Goal: Information Seeking & Learning: Get advice/opinions

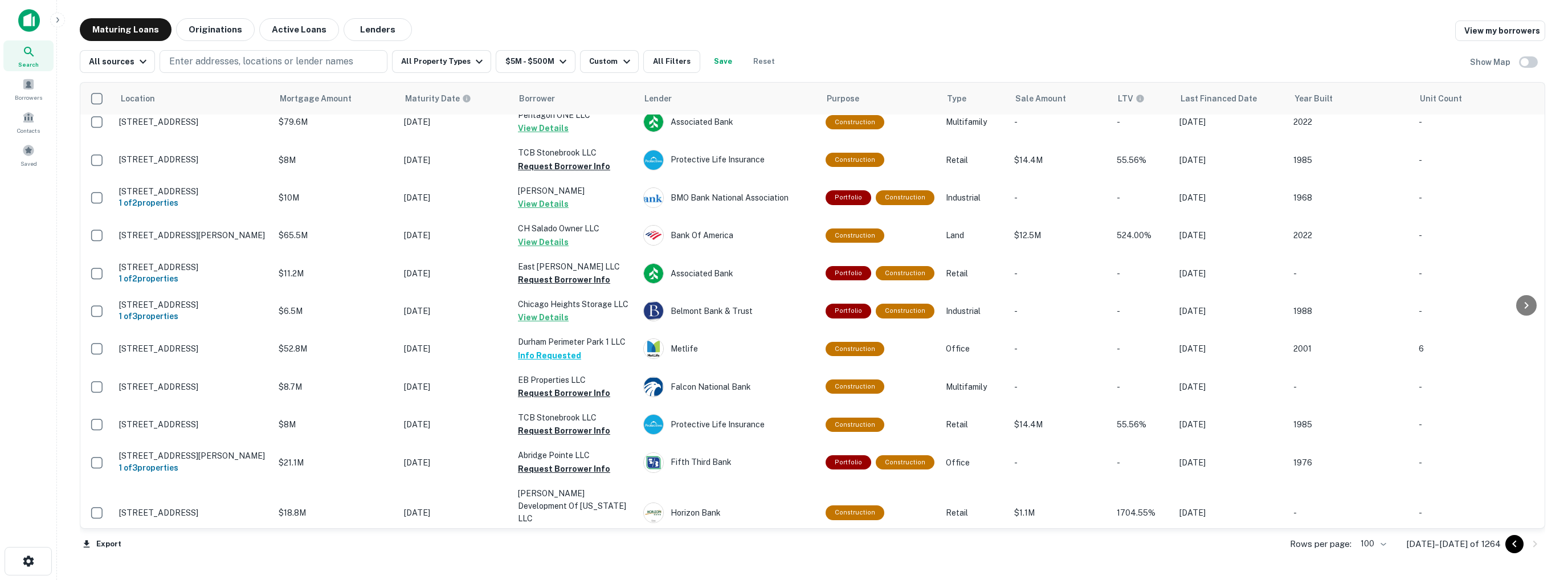
scroll to position [741, 0]
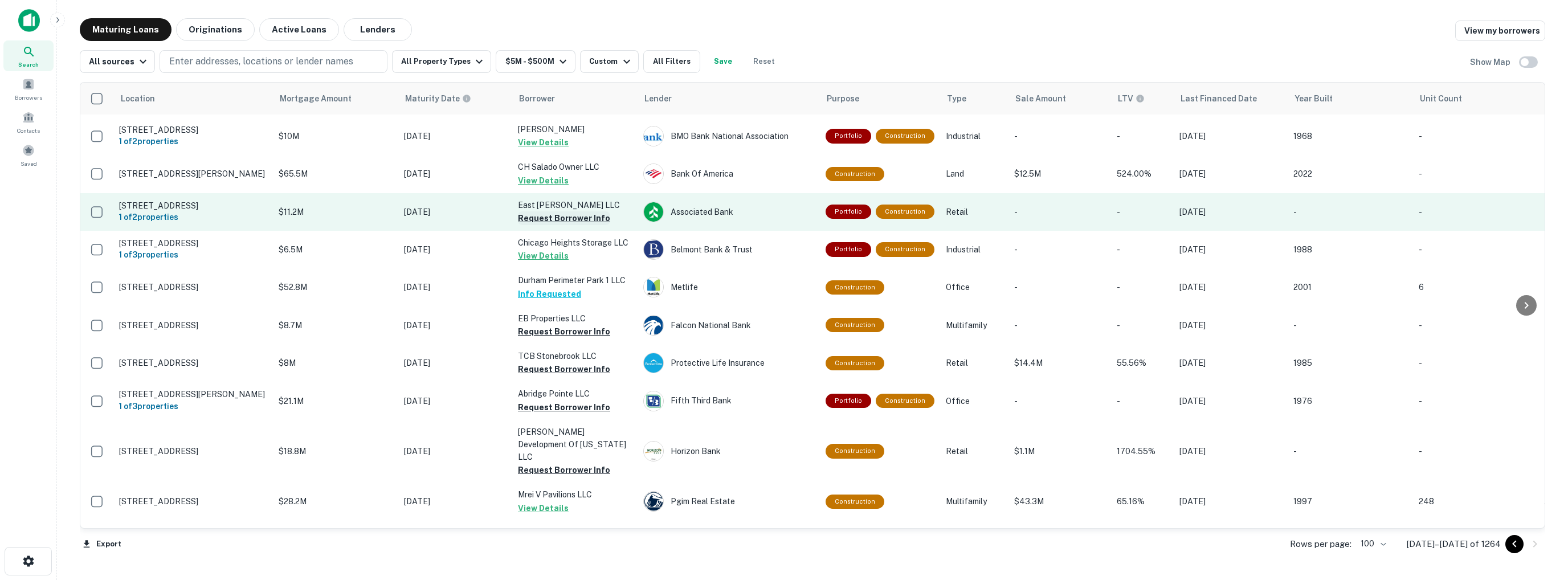
click at [567, 212] on button "Request Borrower Info" at bounding box center [564, 218] width 92 height 13
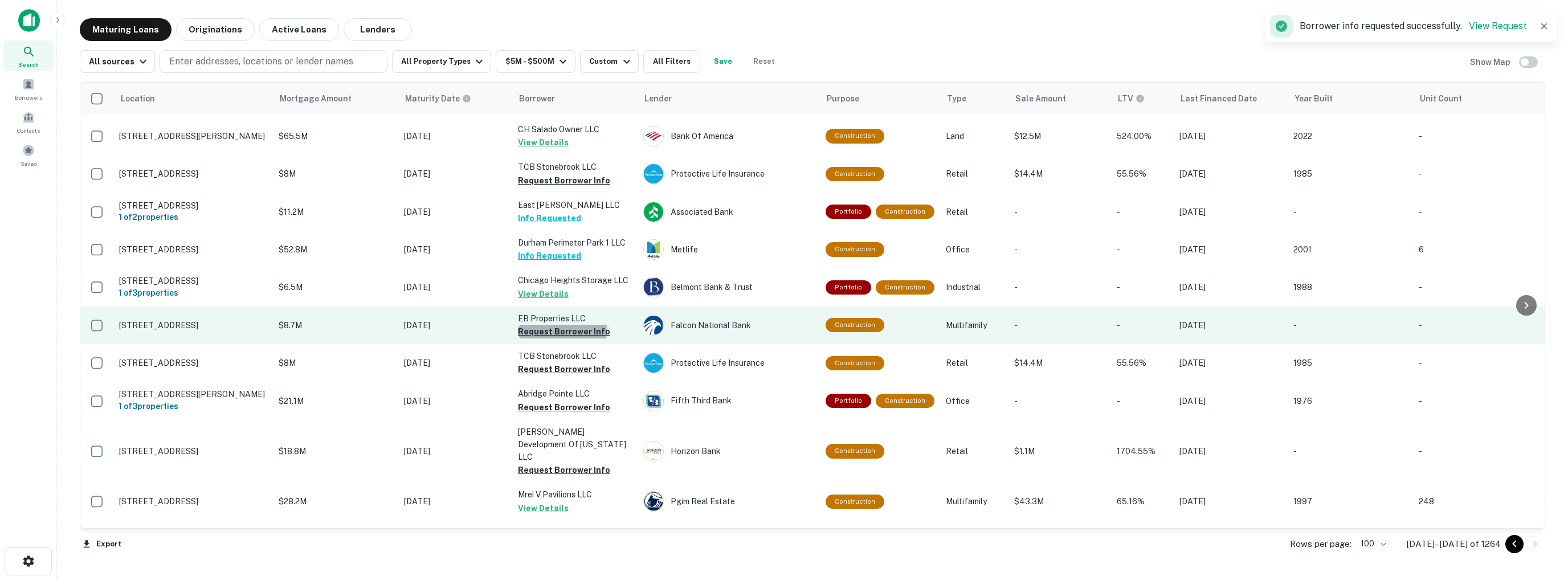
click at [562, 325] on button "Request Borrower Info" at bounding box center [564, 331] width 92 height 13
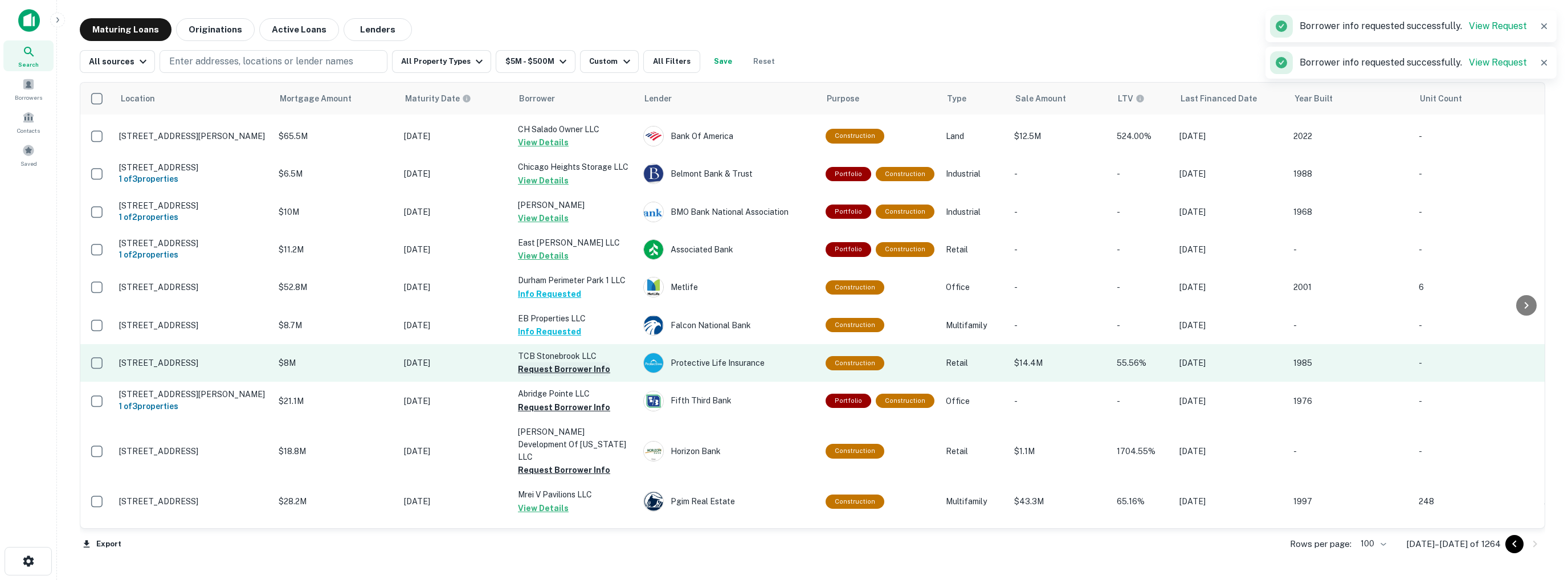
click at [561, 363] on button "Request Borrower Info" at bounding box center [564, 369] width 92 height 13
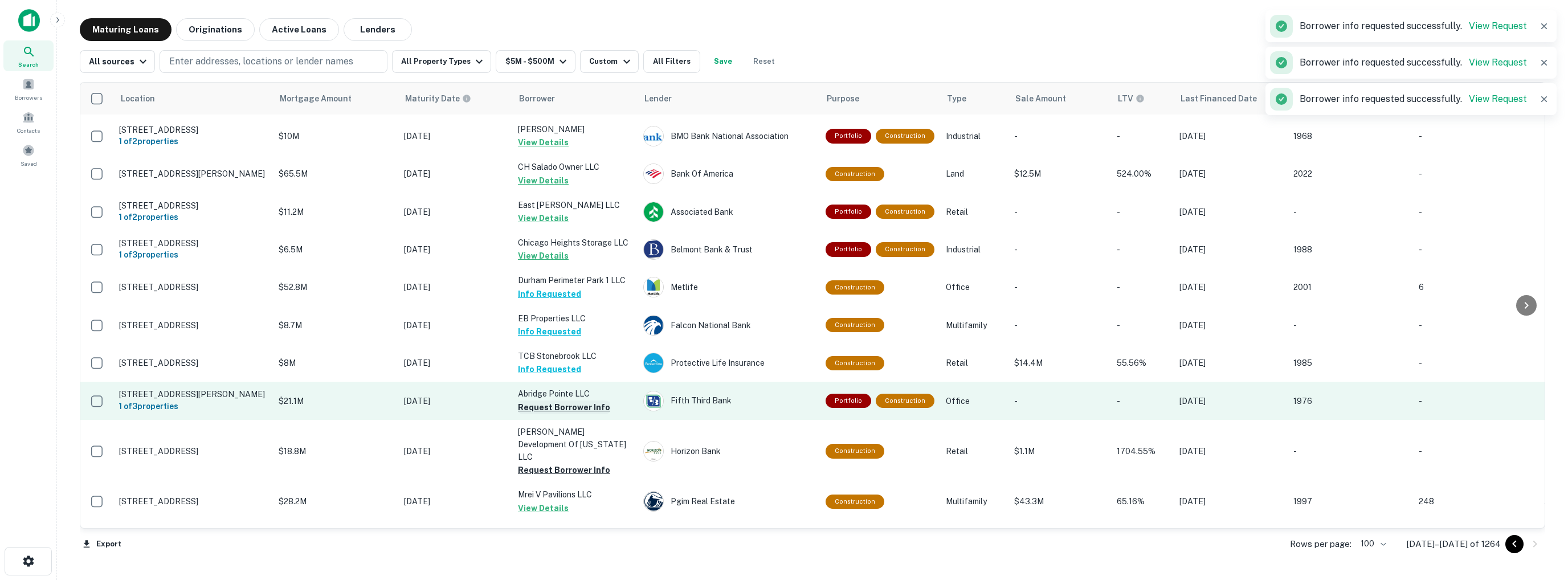
click at [561, 400] on button "Request Borrower Info" at bounding box center [564, 407] width 92 height 13
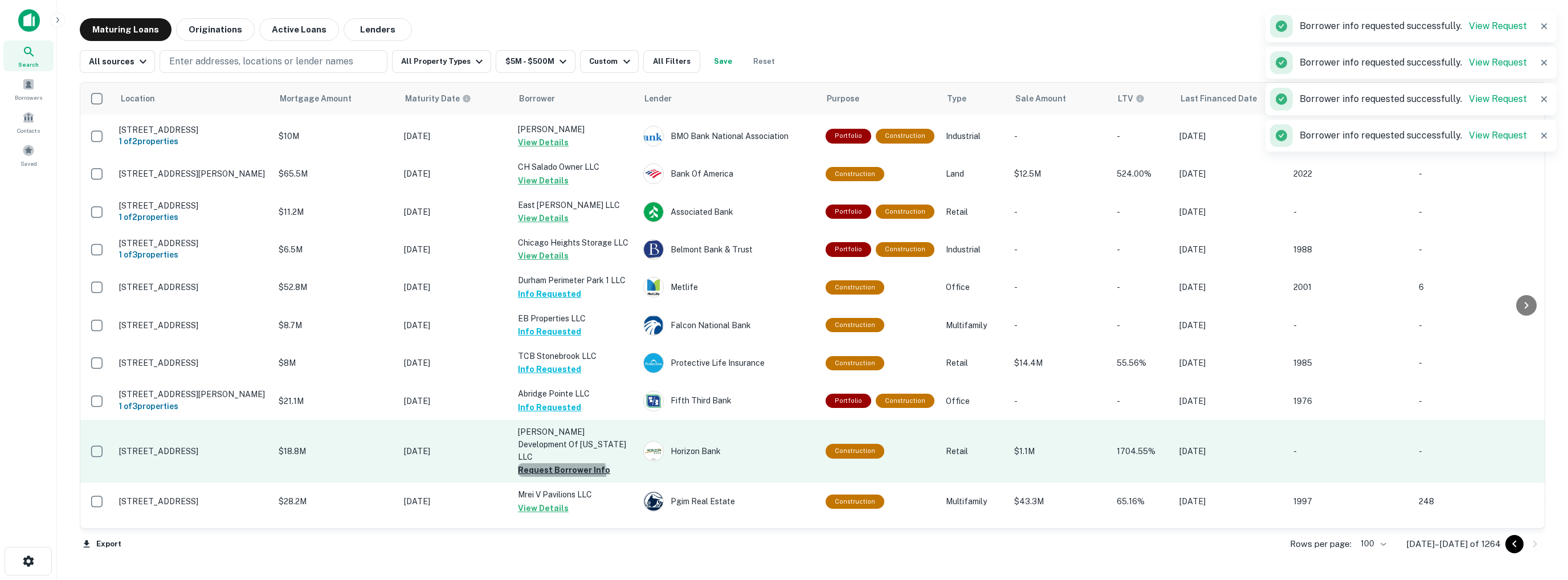
click at [561, 463] on button "Request Borrower Info" at bounding box center [564, 470] width 92 height 13
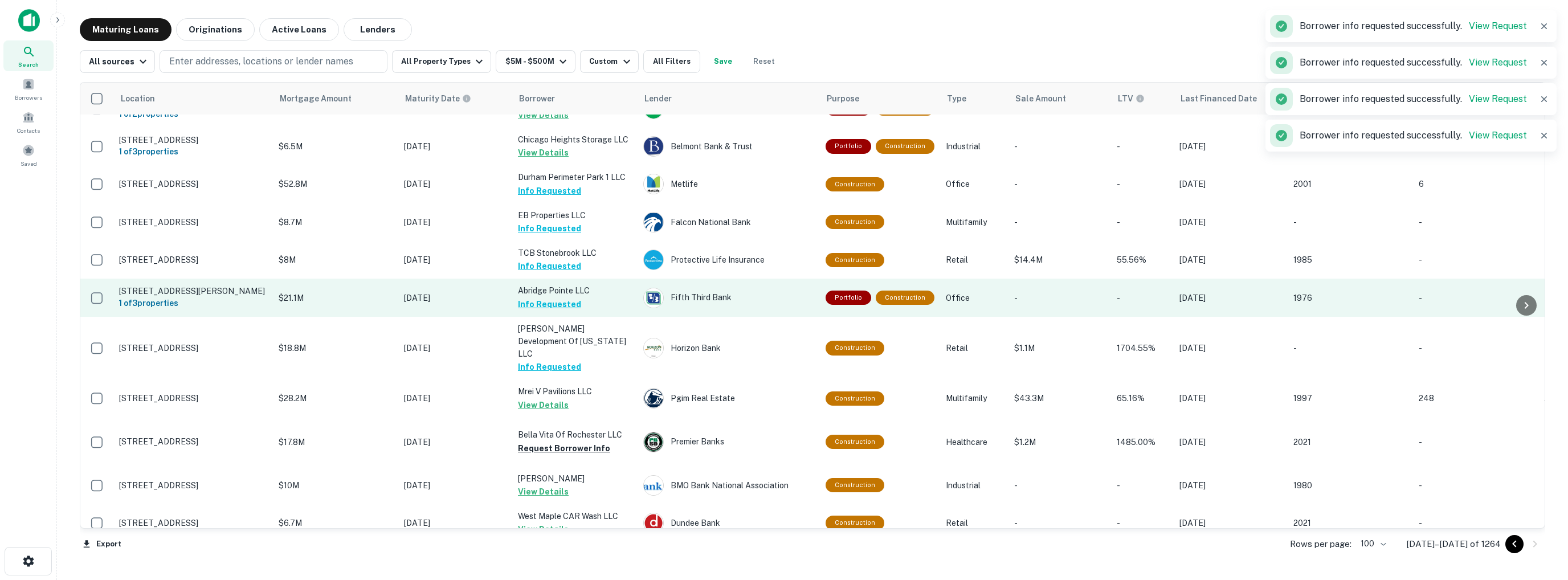
scroll to position [855, 0]
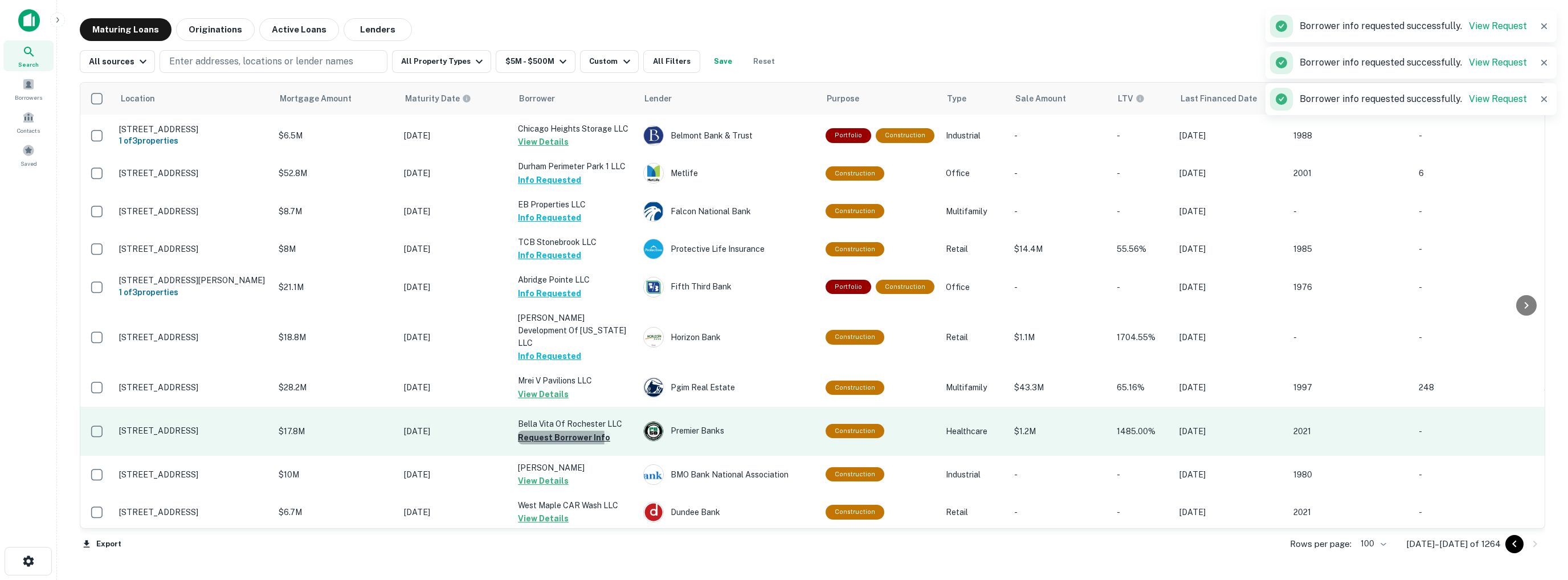
click at [531, 431] on button "Request Borrower Info" at bounding box center [564, 437] width 92 height 13
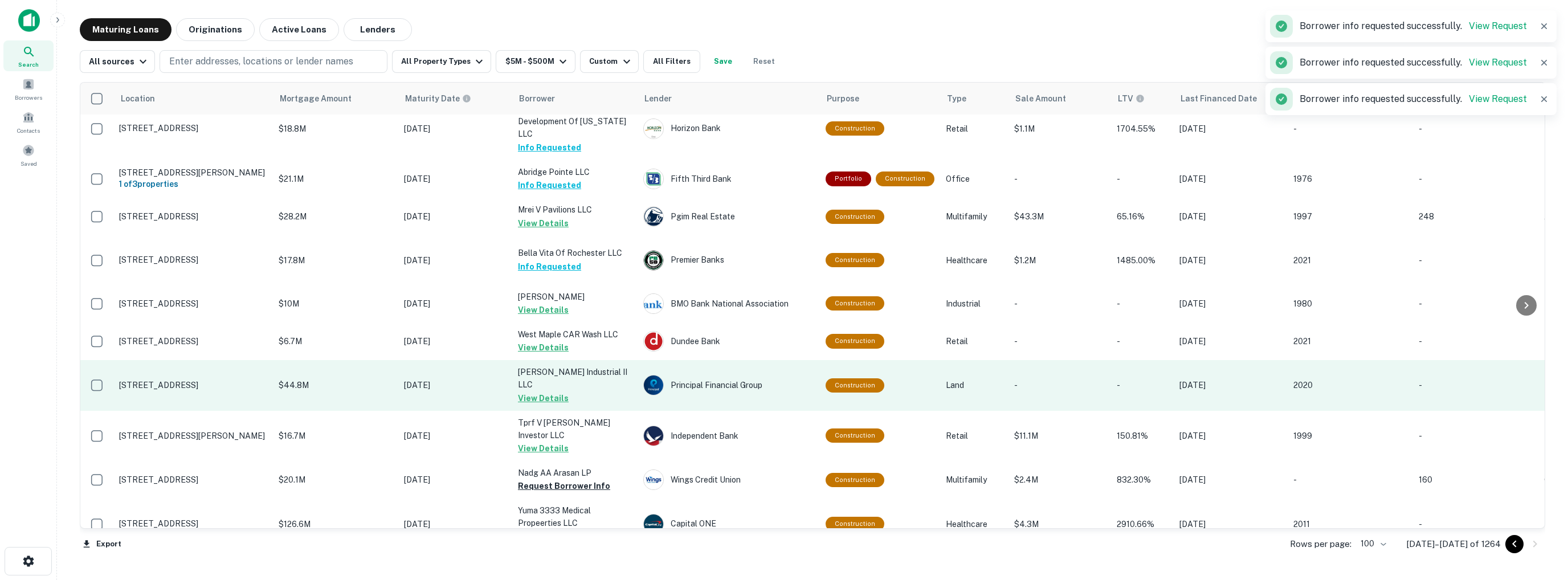
scroll to position [1082, 0]
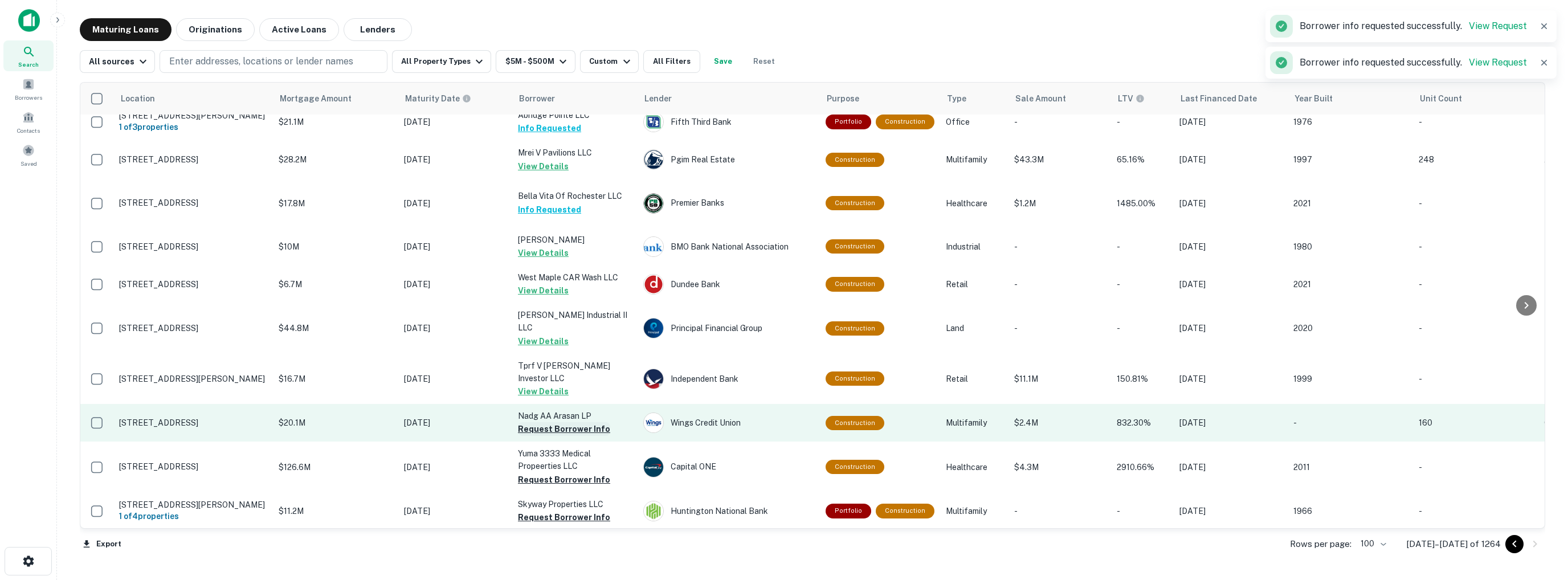
click at [541, 422] on button "Request Borrower Info" at bounding box center [564, 428] width 92 height 13
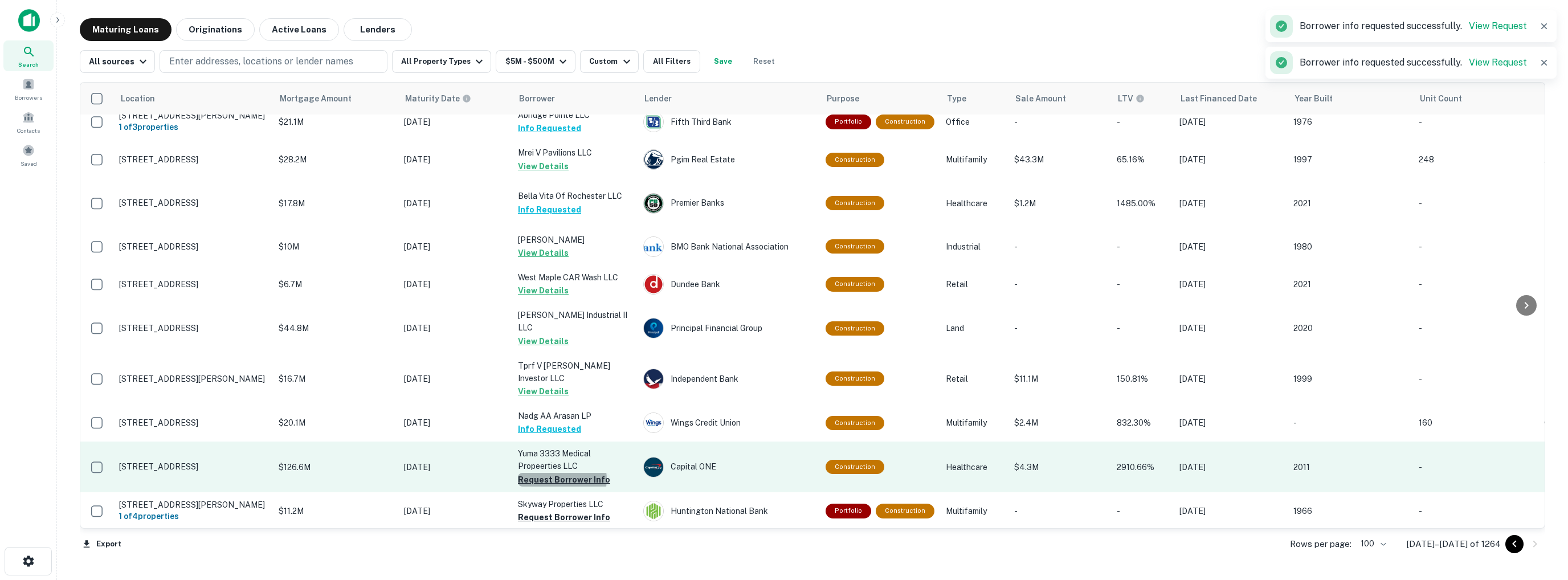
click at [562, 473] on button "Request Borrower Info" at bounding box center [564, 479] width 92 height 13
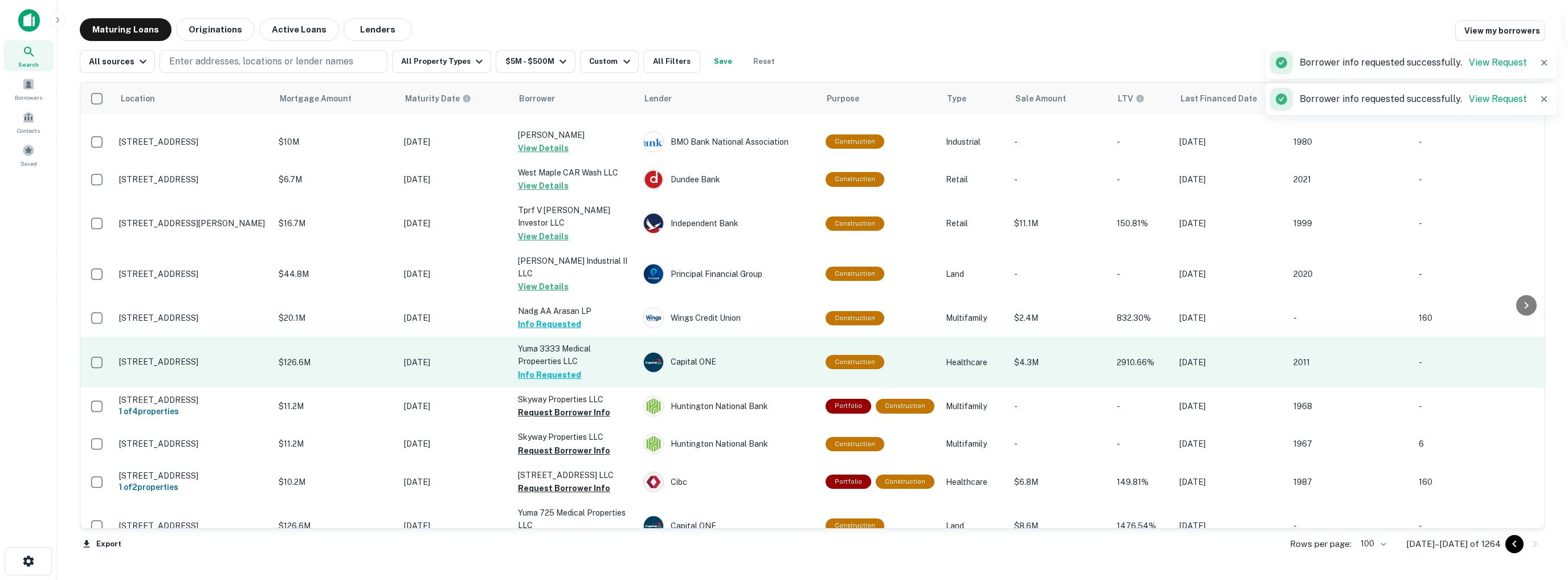
scroll to position [1196, 0]
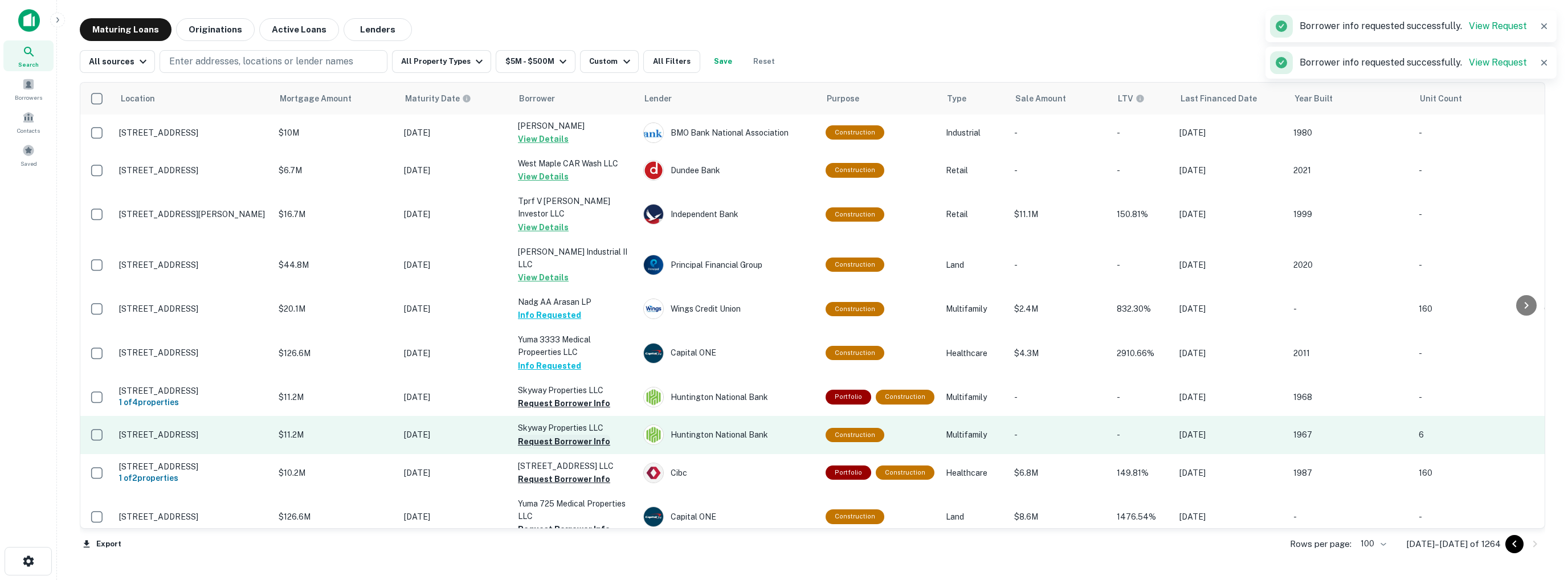
click at [539, 435] on button "Request Borrower Info" at bounding box center [564, 441] width 92 height 13
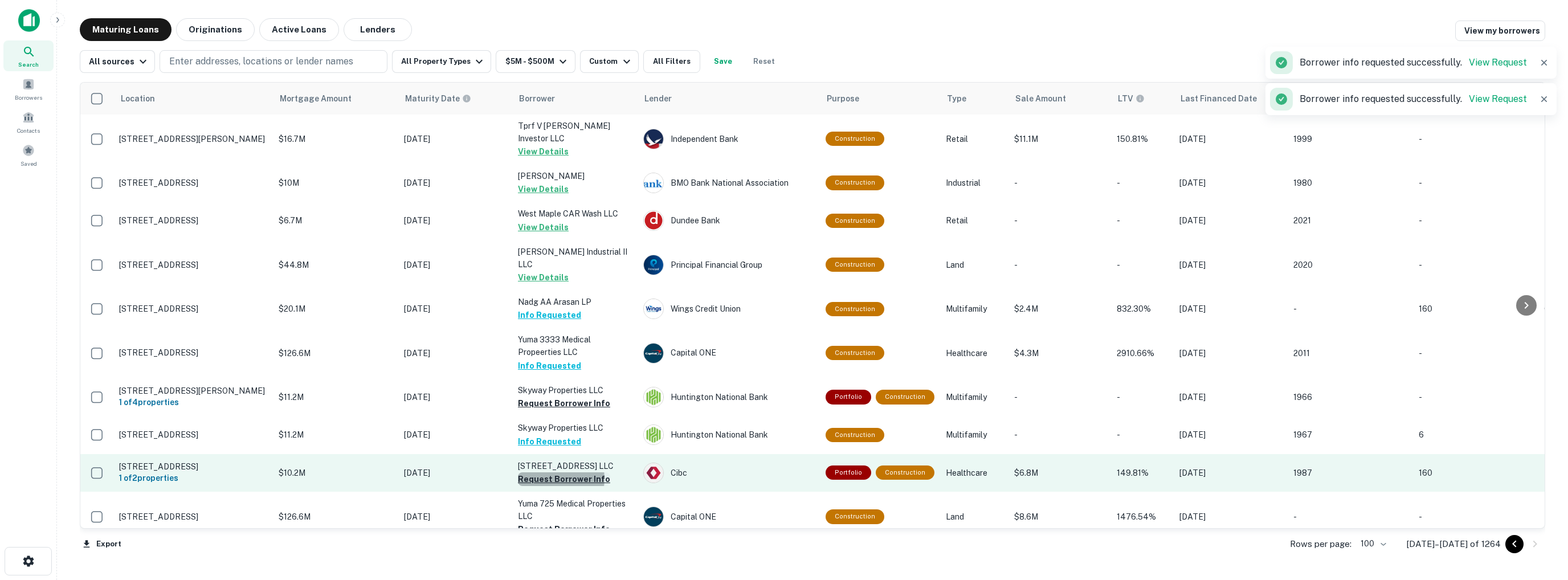
click at [550, 472] on button "Request Borrower Info" at bounding box center [564, 479] width 92 height 13
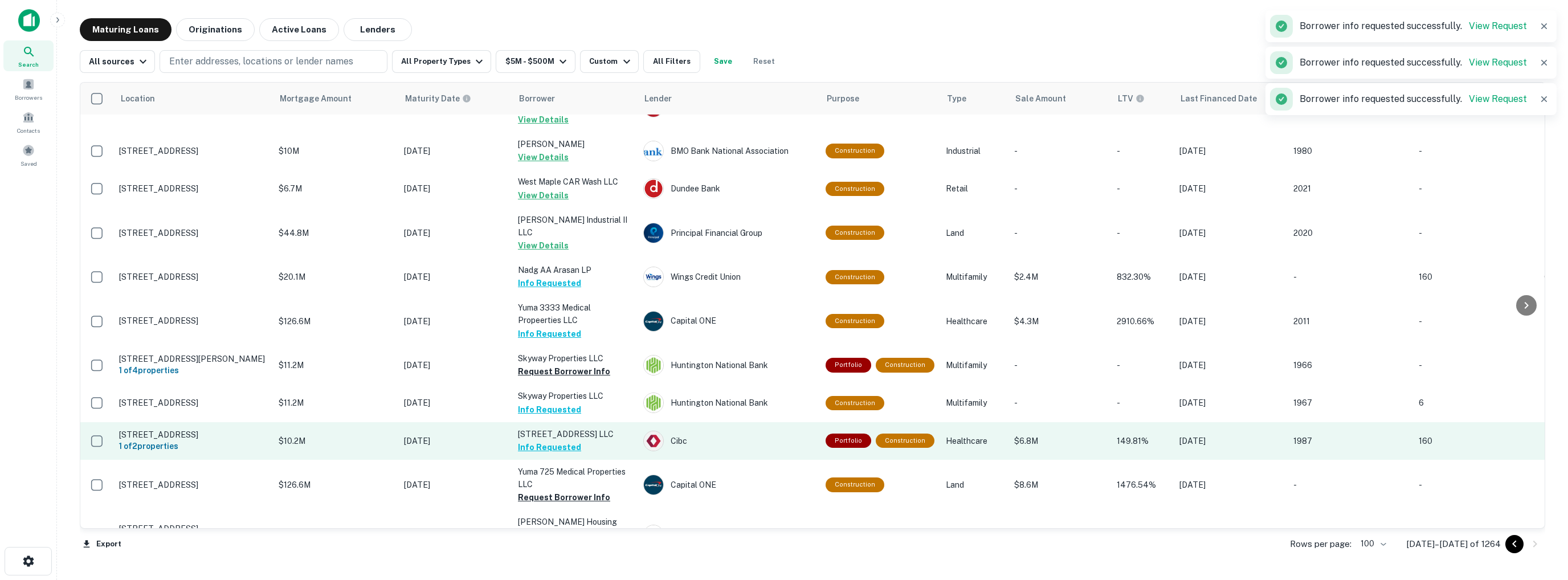
scroll to position [1310, 0]
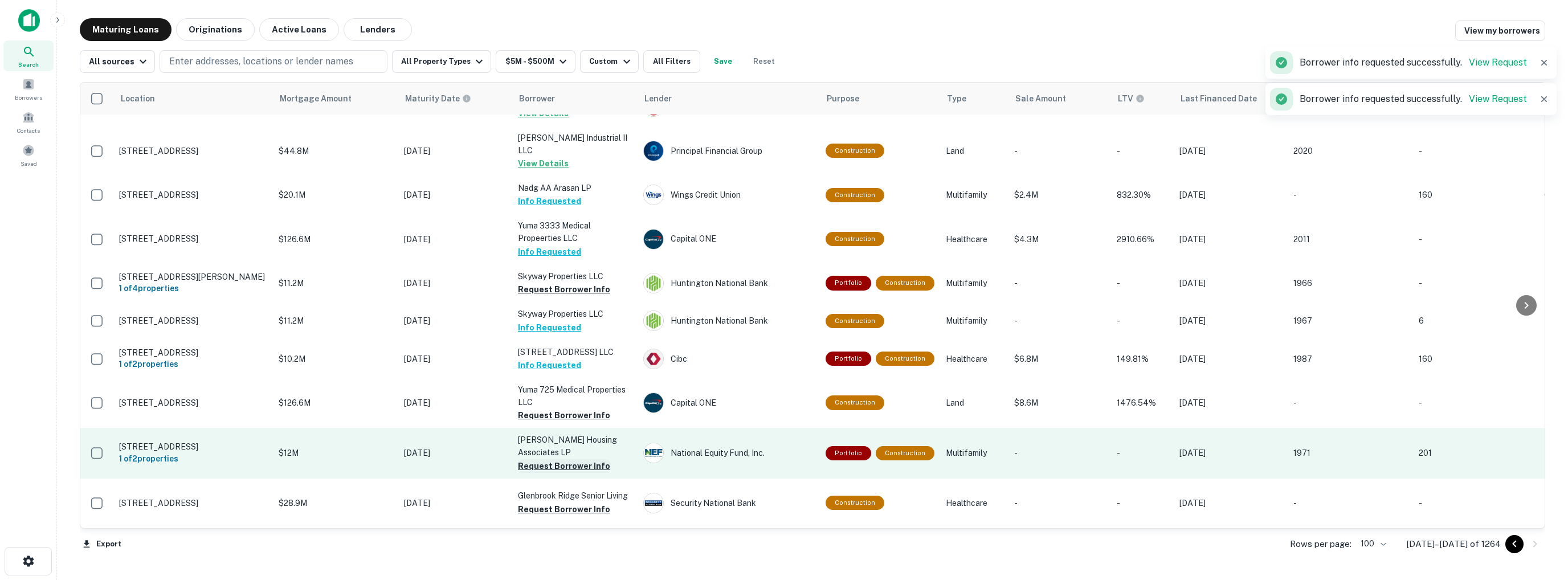
click at [542, 459] on button "Request Borrower Info" at bounding box center [564, 465] width 92 height 13
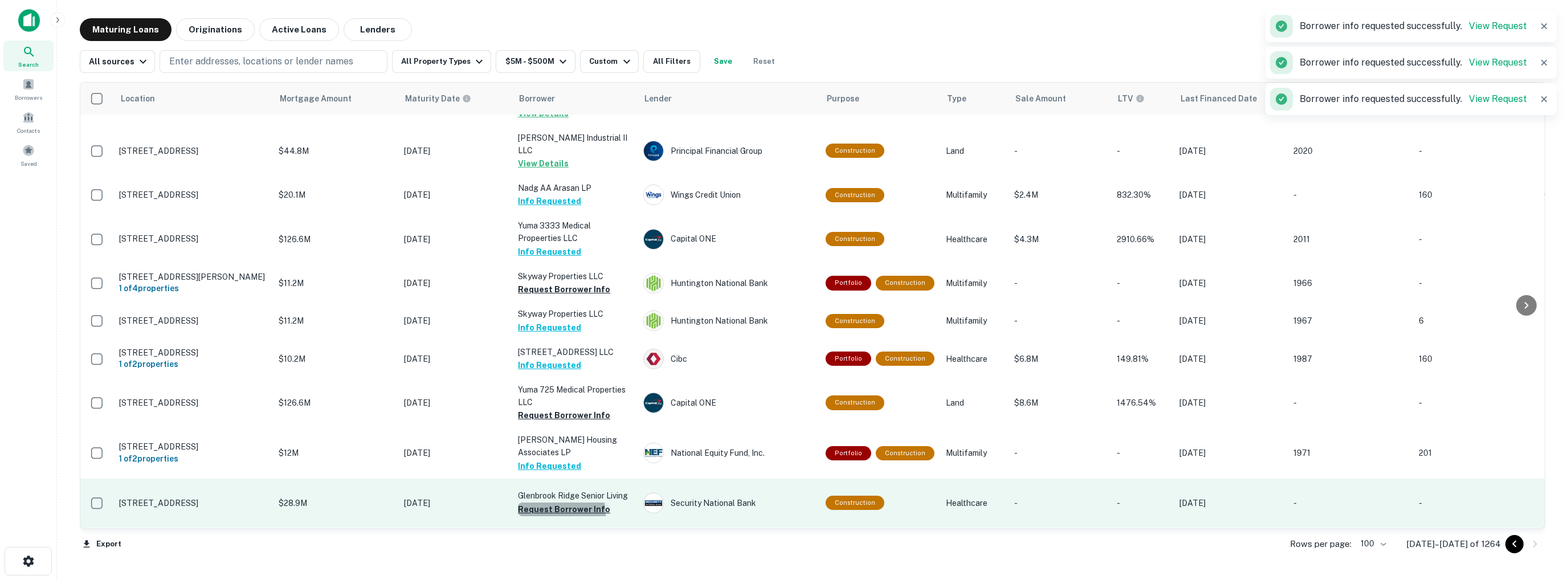
click at [551, 502] on button "Request Borrower Info" at bounding box center [564, 509] width 92 height 13
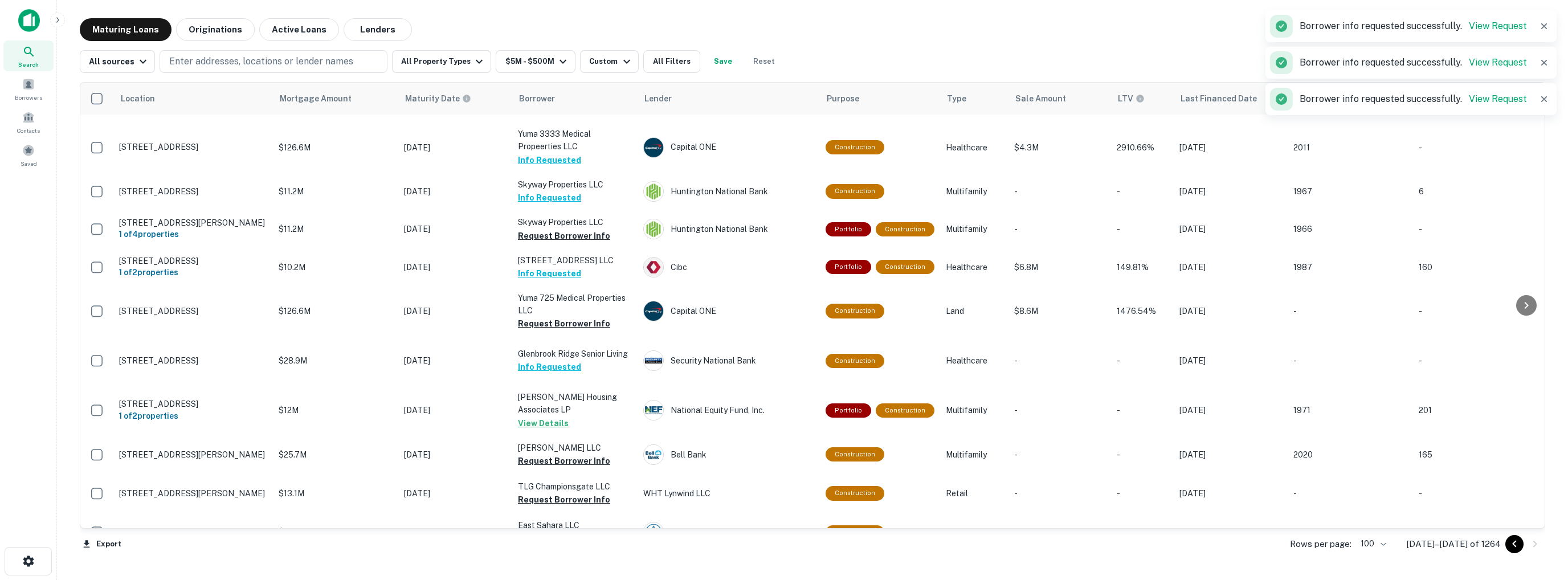
scroll to position [1425, 0]
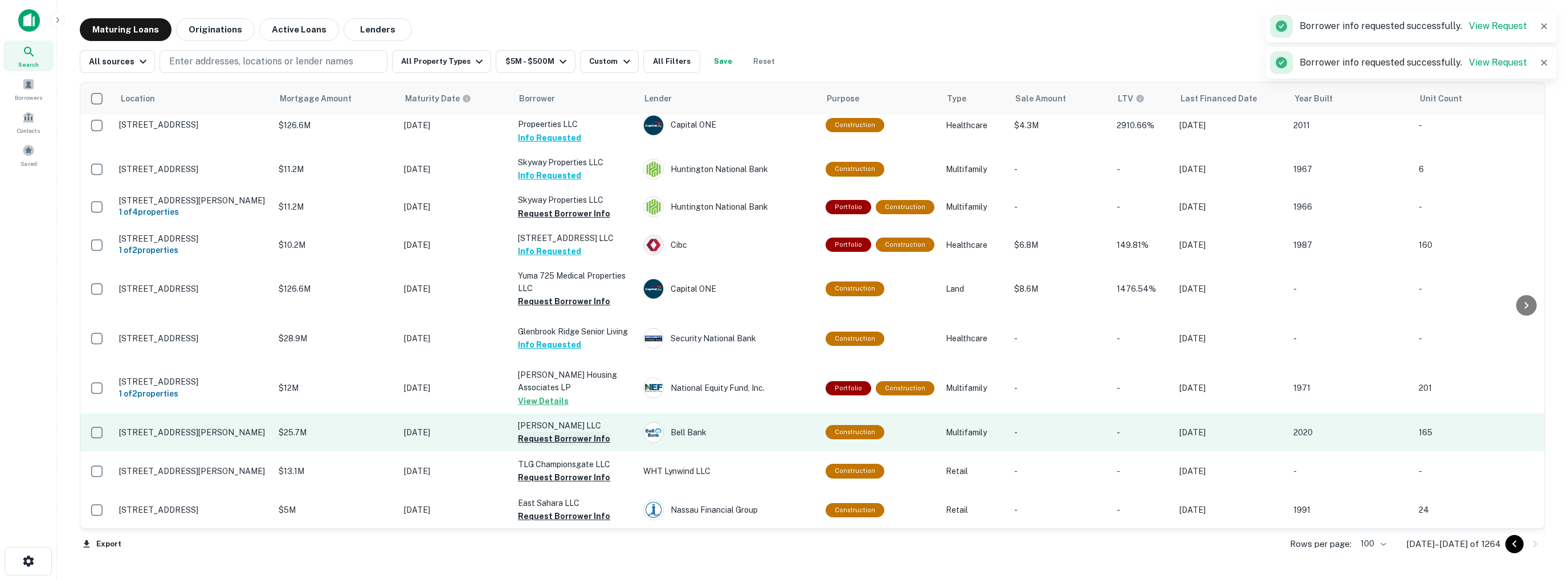
click at [539, 432] on button "Request Borrower Info" at bounding box center [564, 439] width 92 height 13
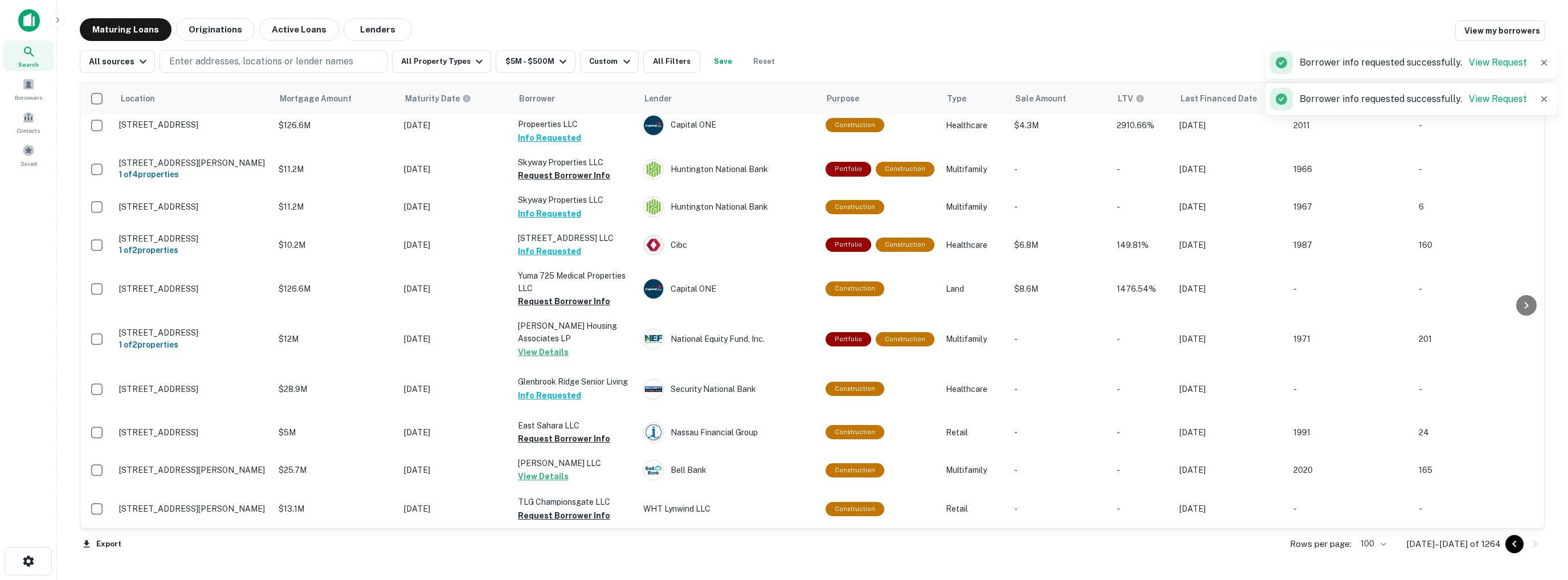
click at [554, 470] on button "View Details" at bounding box center [544, 476] width 51 height 13
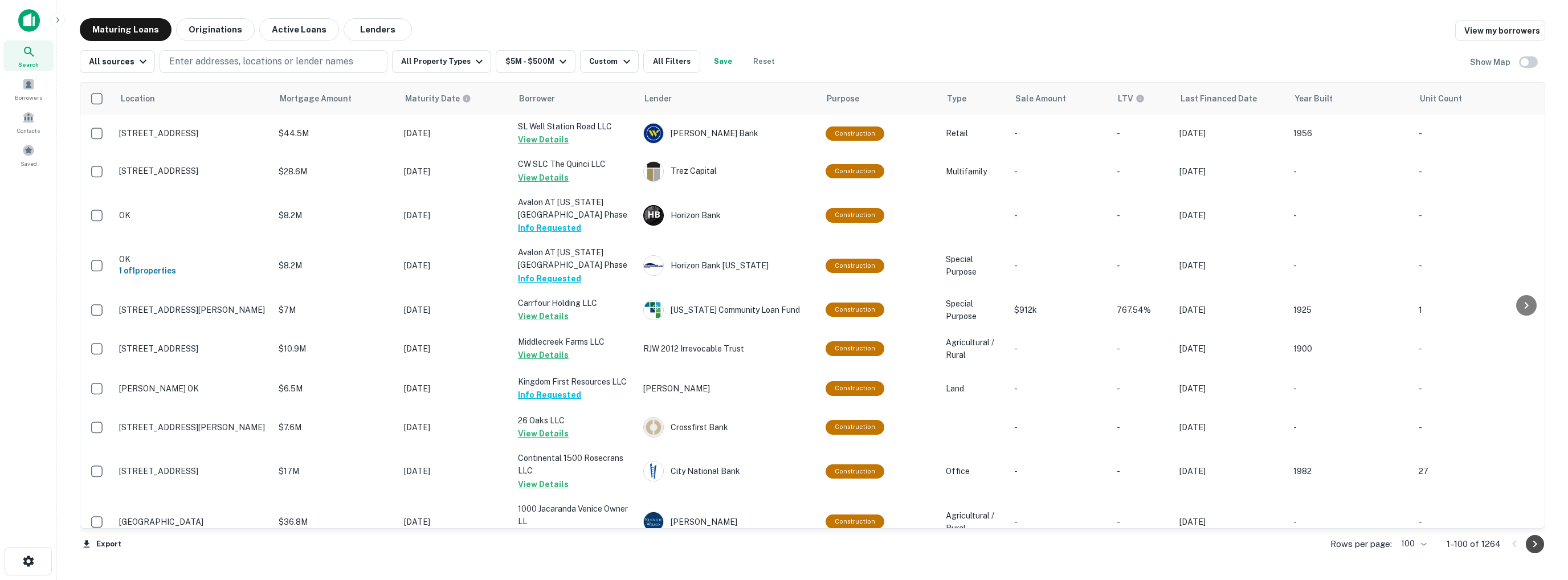
click at [1538, 545] on icon "Go to next page" at bounding box center [1534, 544] width 13 height 13
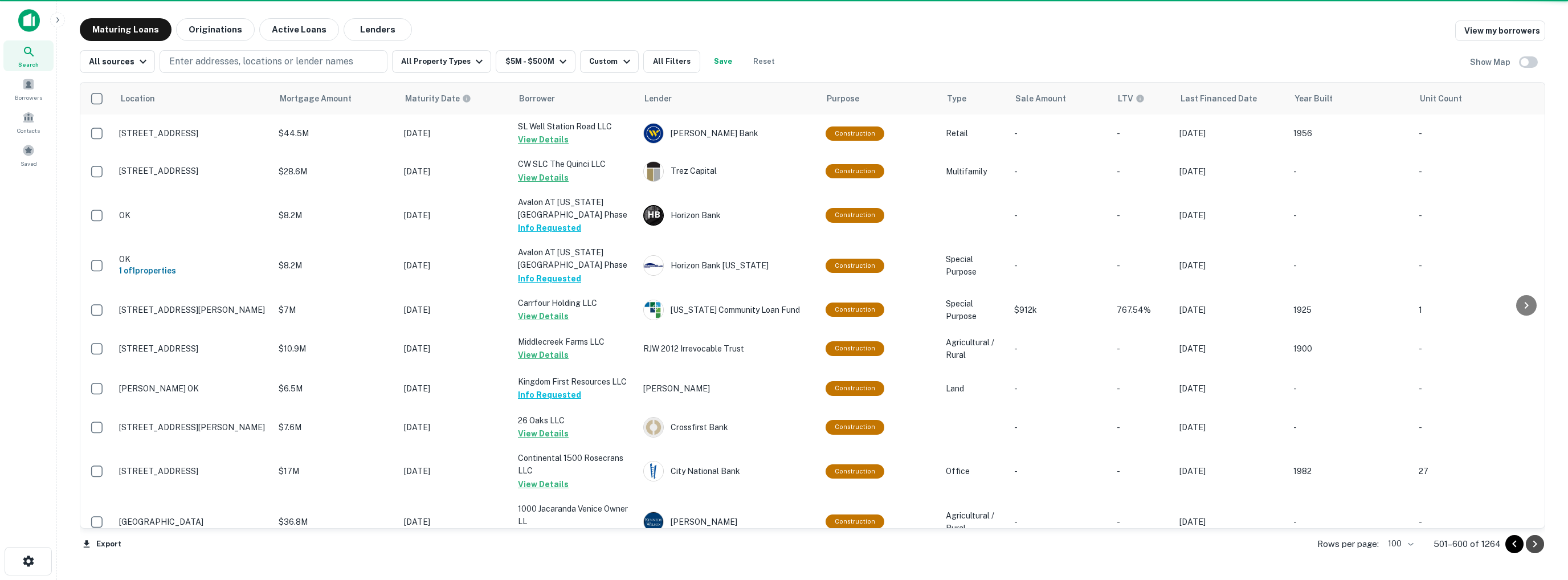
click at [1537, 545] on icon "Go to next page" at bounding box center [1534, 544] width 13 height 13
click at [1537, 544] on icon "Go to next page" at bounding box center [1534, 544] width 13 height 13
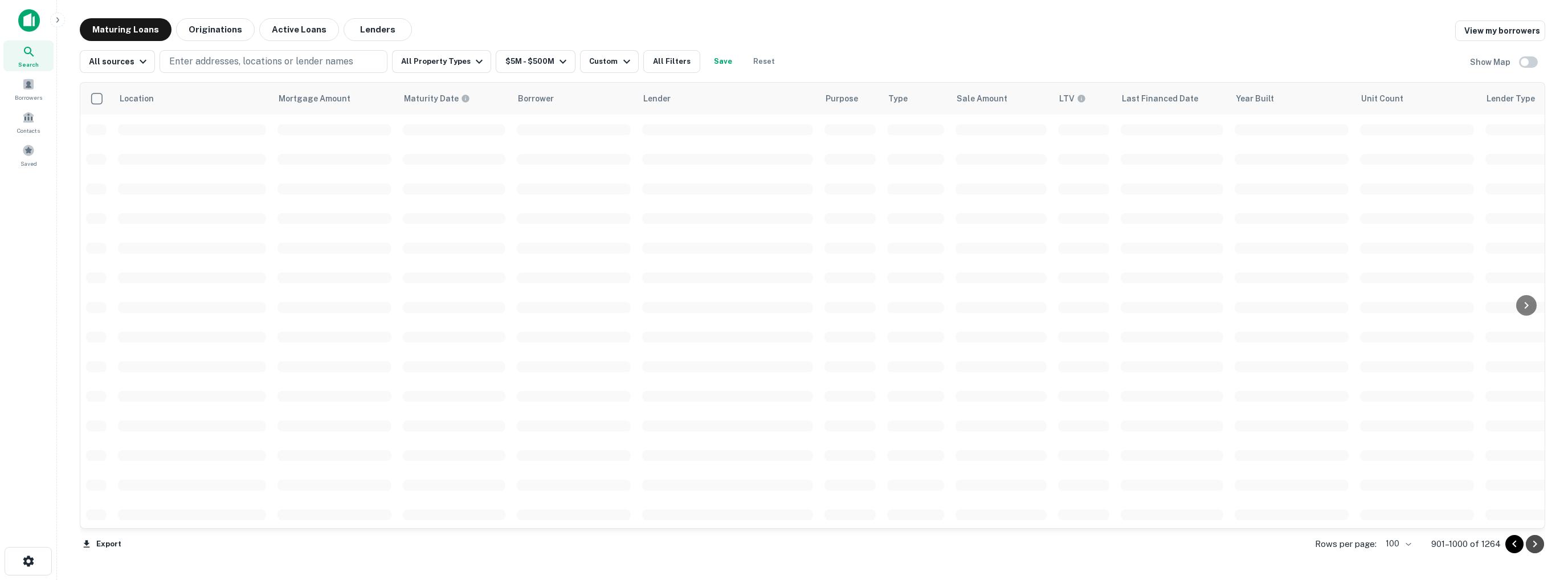
click at [1537, 544] on icon "Go to next page" at bounding box center [1534, 544] width 13 height 13
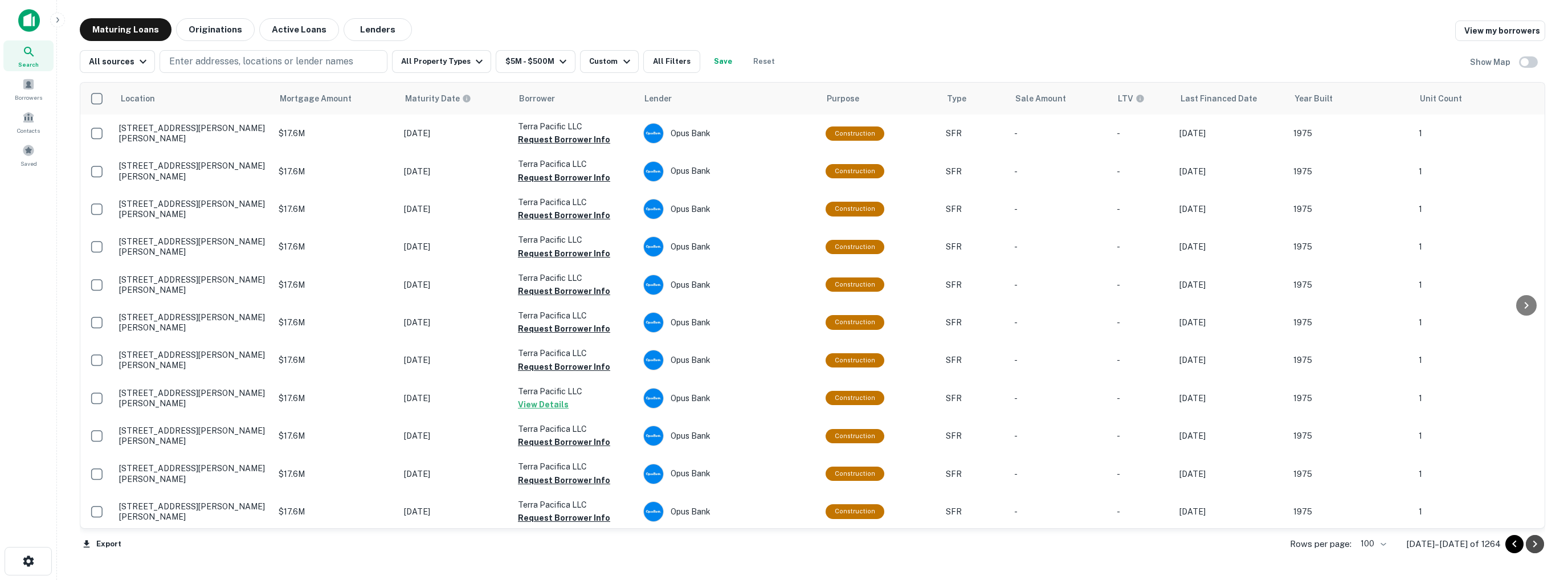
click at [1537, 544] on icon "Go to next page" at bounding box center [1534, 544] width 13 height 13
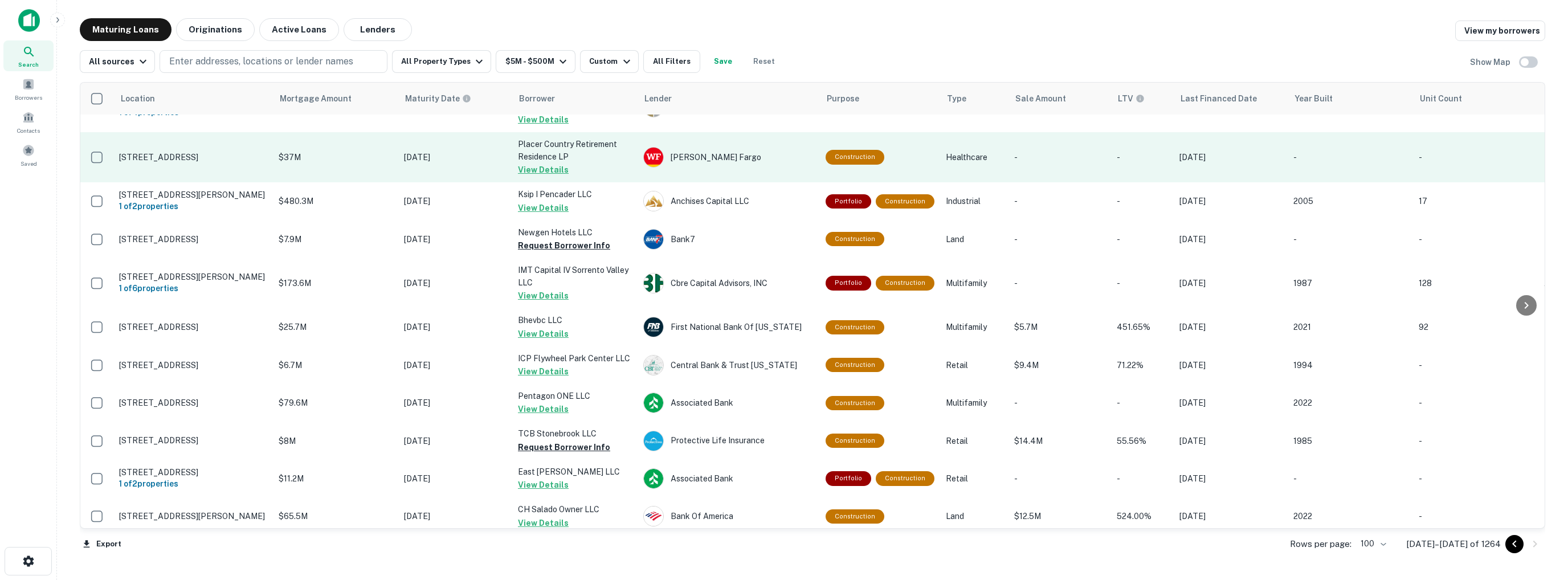
scroll to position [399, 0]
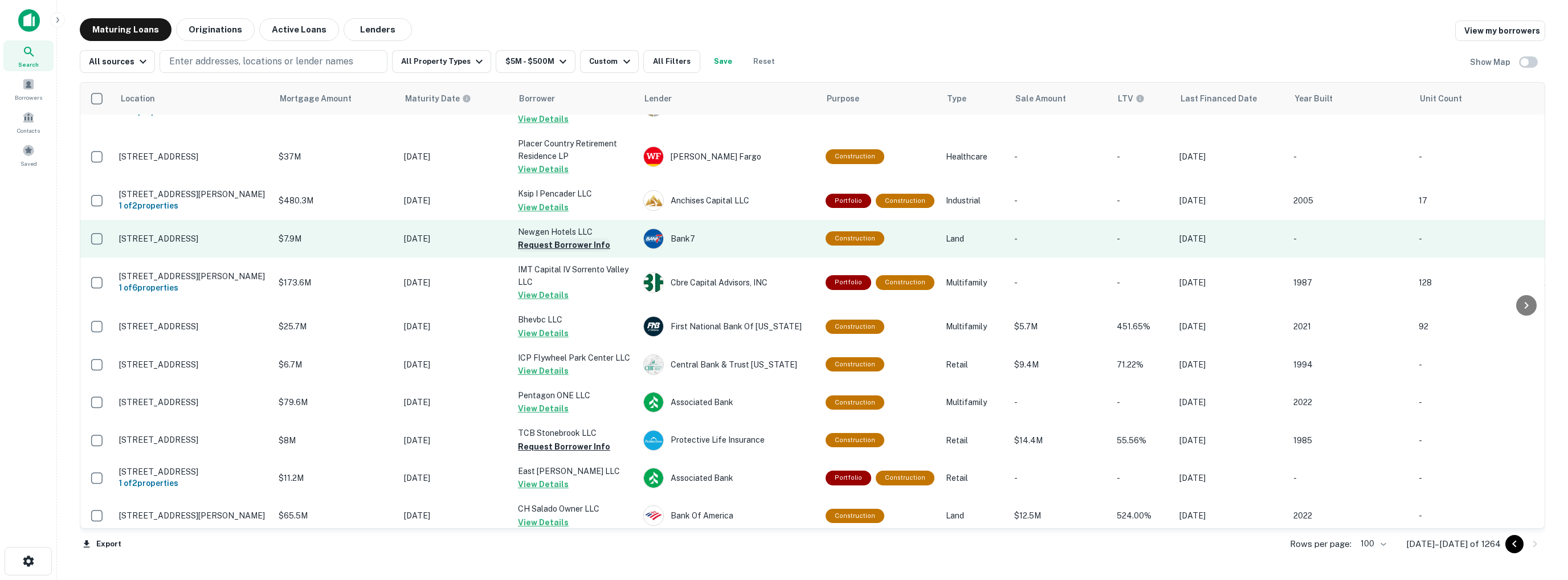
click at [545, 238] on button "Request Borrower Info" at bounding box center [564, 245] width 92 height 13
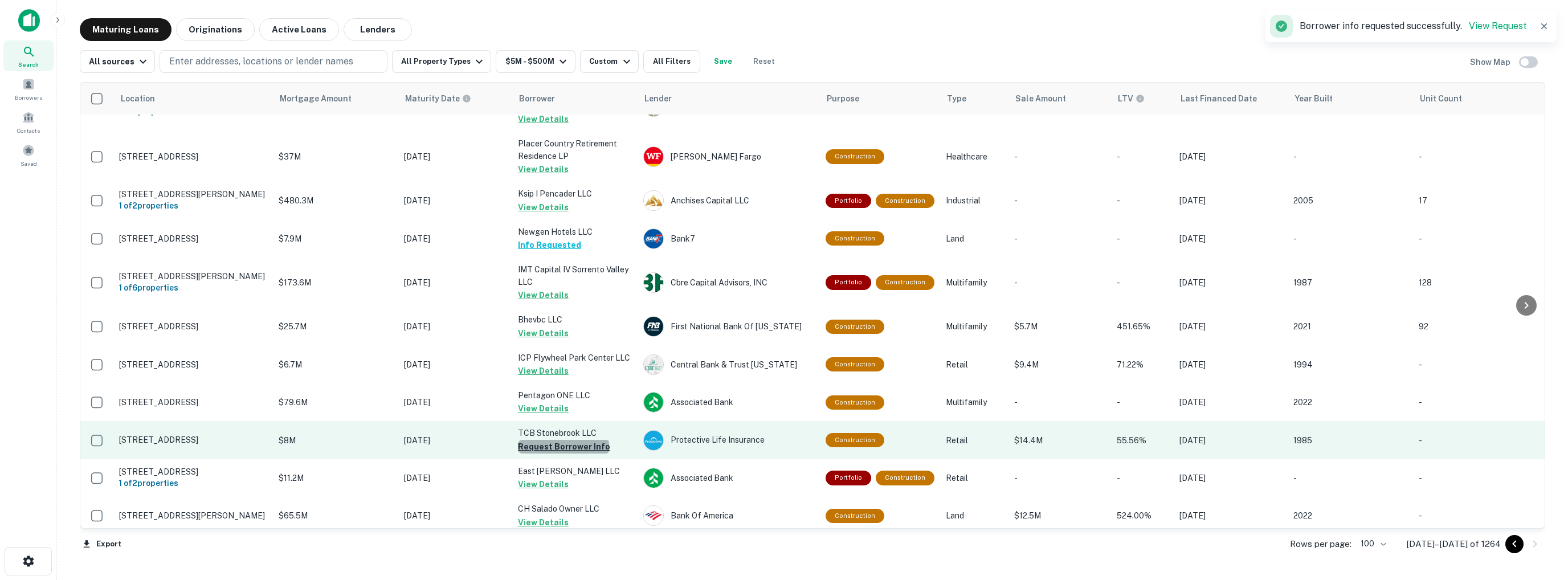
click at [563, 440] on button "Request Borrower Info" at bounding box center [564, 446] width 92 height 13
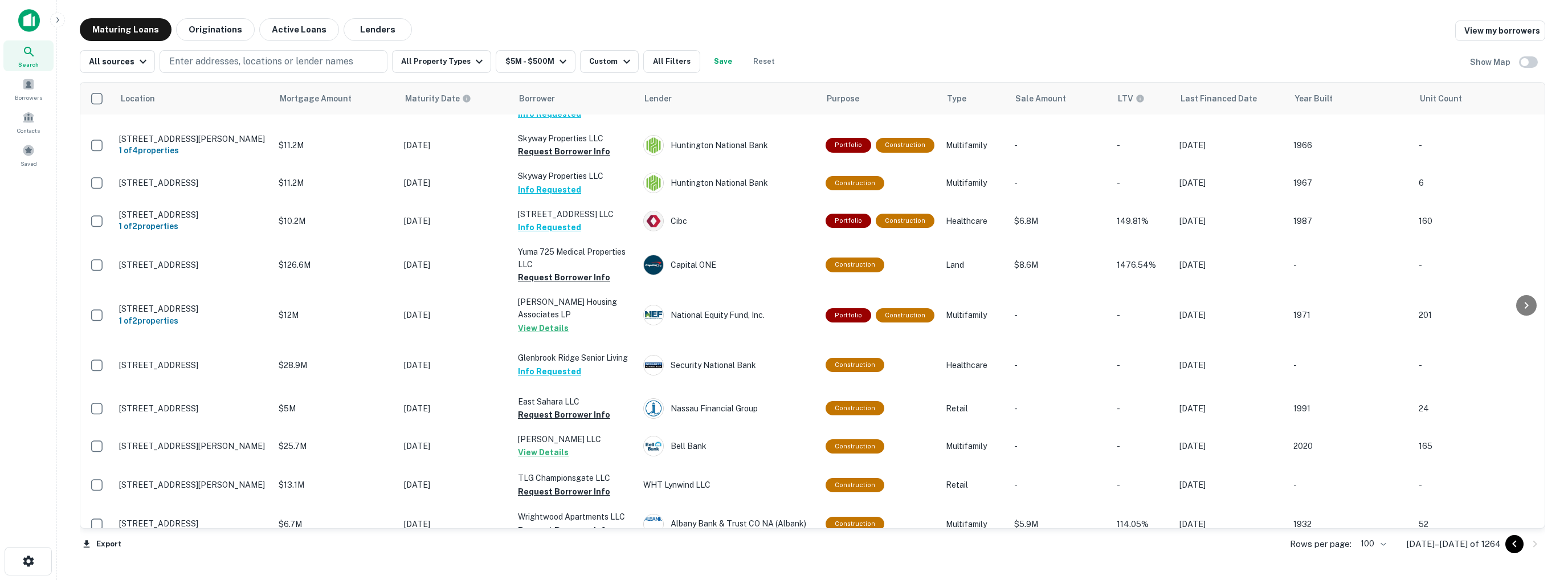
scroll to position [1481, 0]
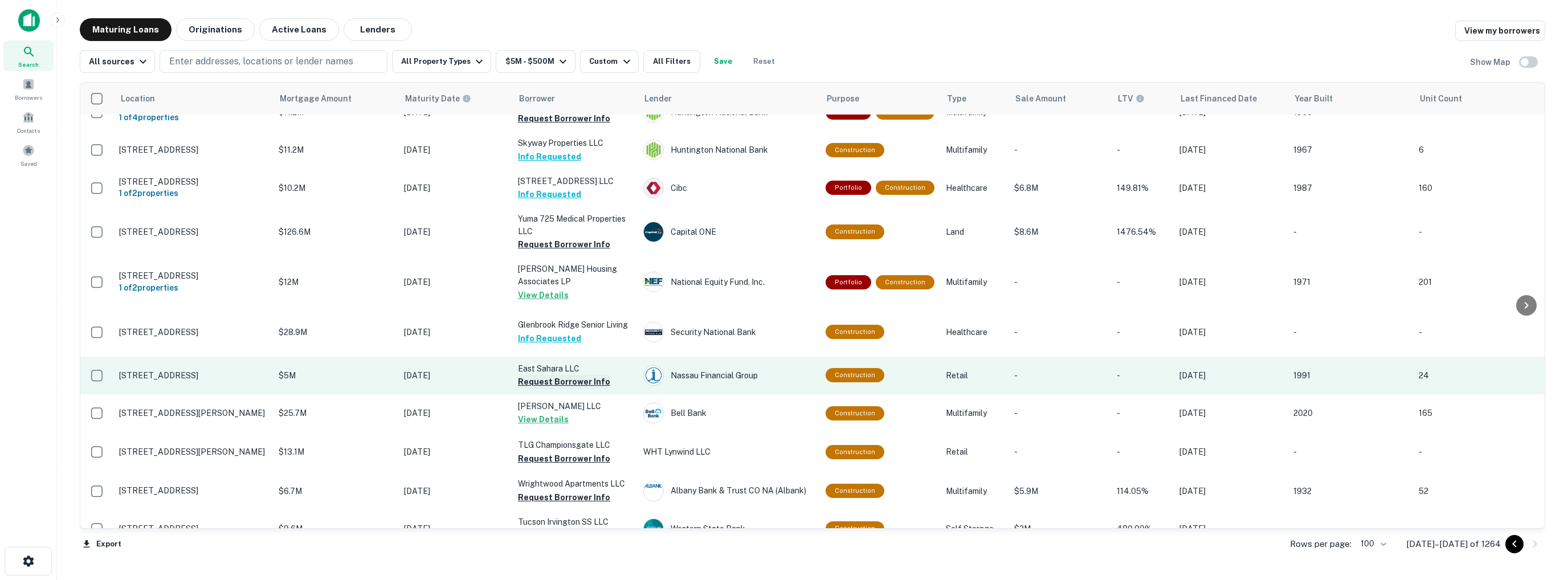
click at [581, 375] on button "Request Borrower Info" at bounding box center [564, 381] width 92 height 13
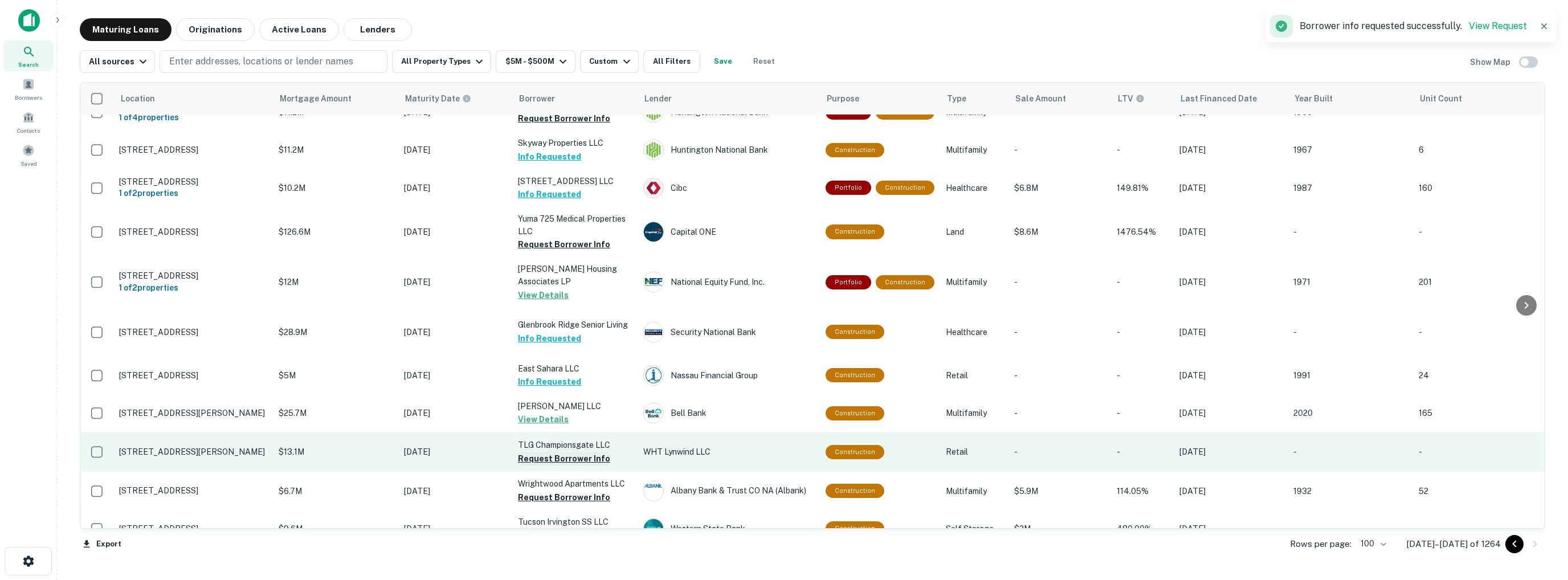
click at [581, 452] on button "Request Borrower Info" at bounding box center [564, 458] width 92 height 13
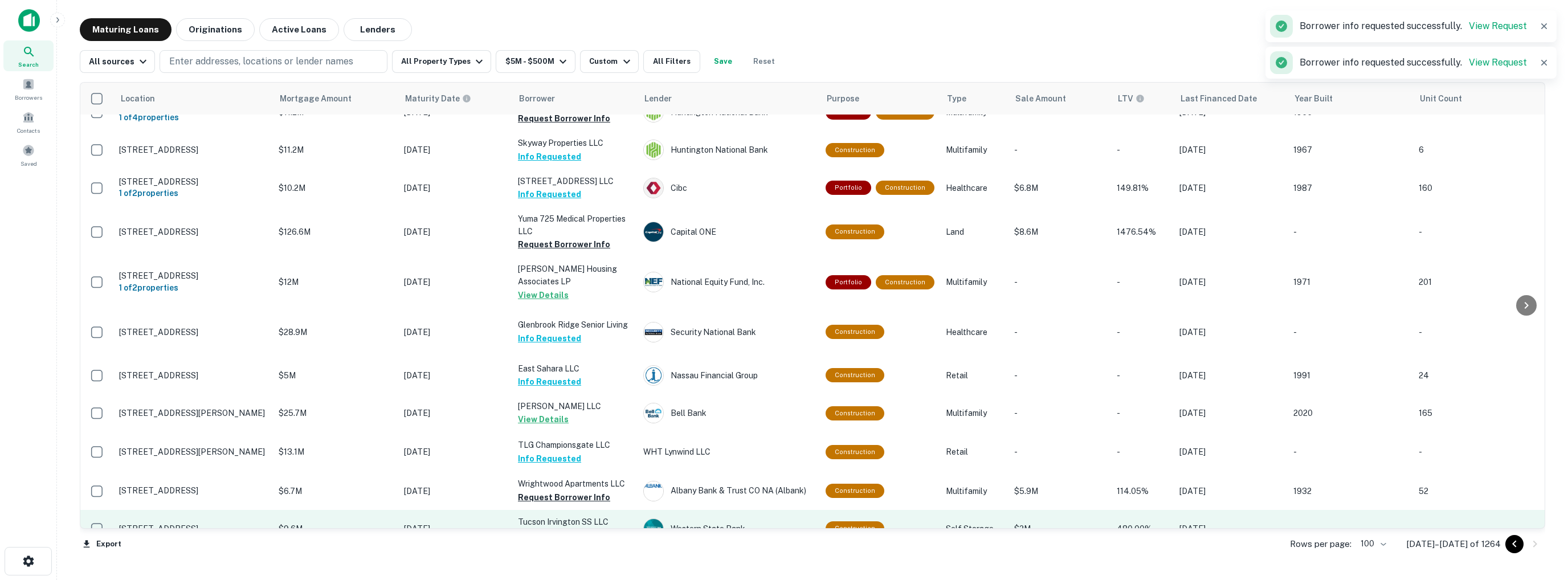
click at [579, 528] on button "Request Borrower Info" at bounding box center [564, 535] width 92 height 13
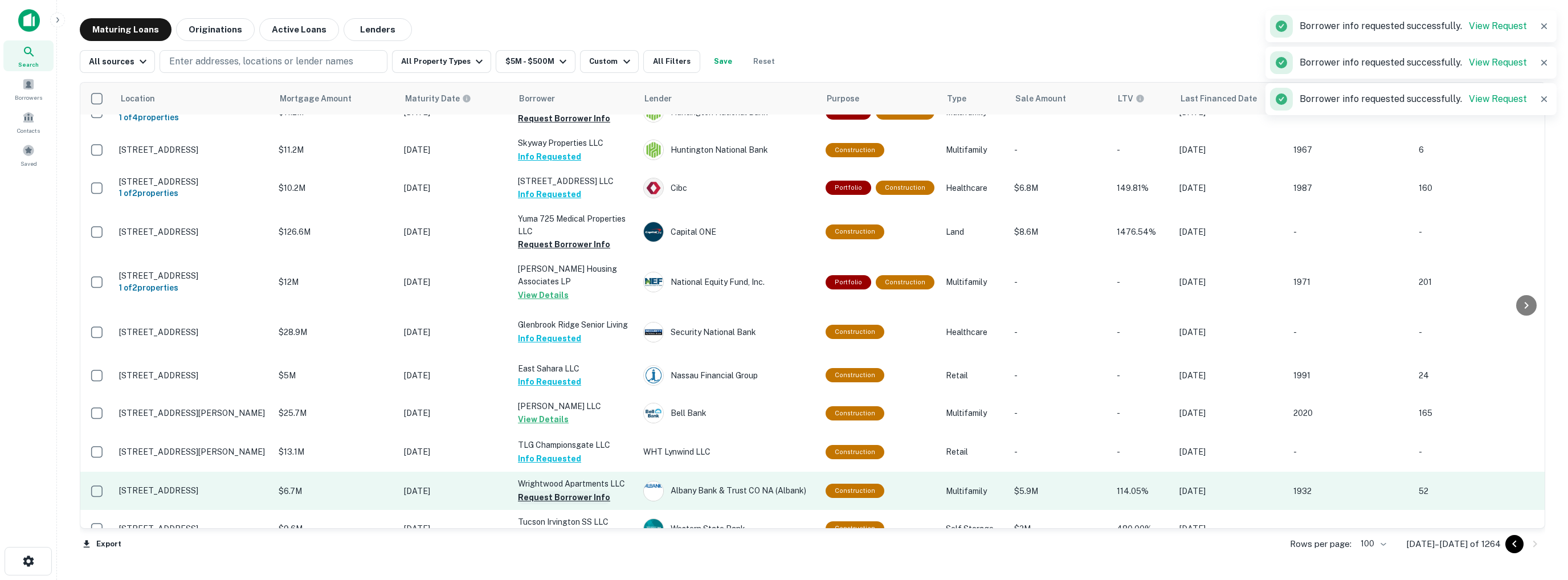
click at [569, 491] on button "Request Borrower Info" at bounding box center [564, 497] width 92 height 13
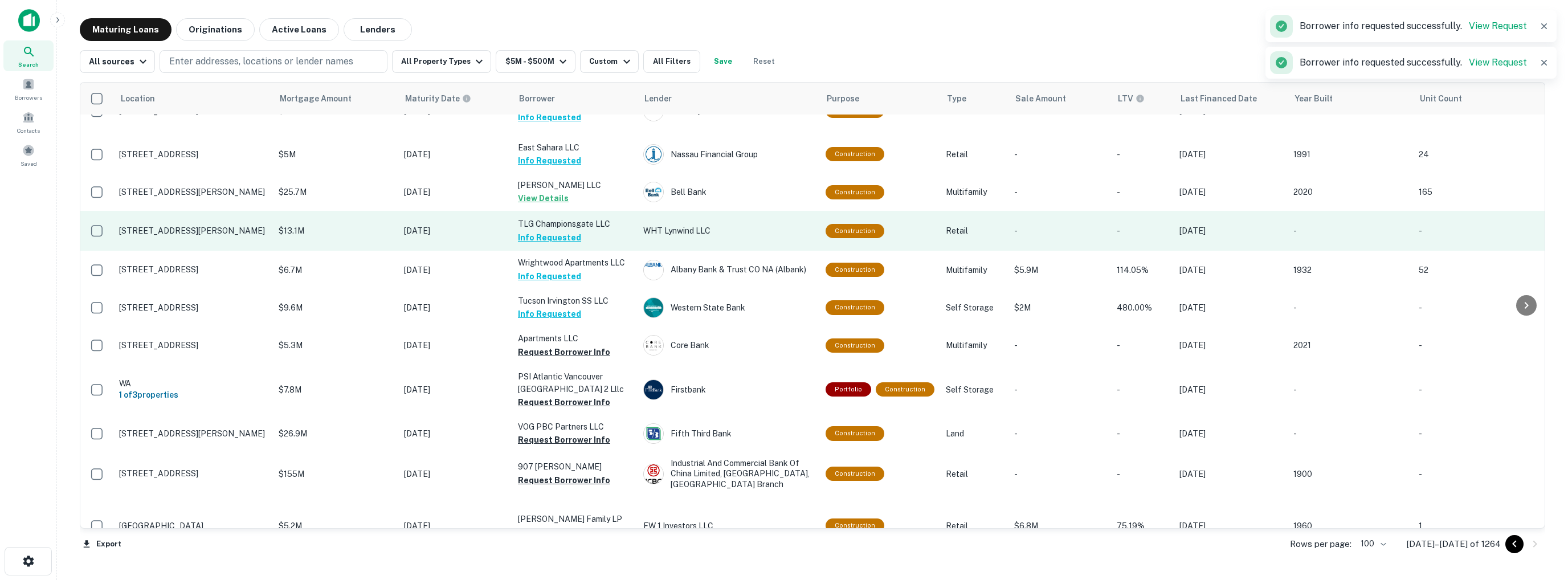
scroll to position [1709, 0]
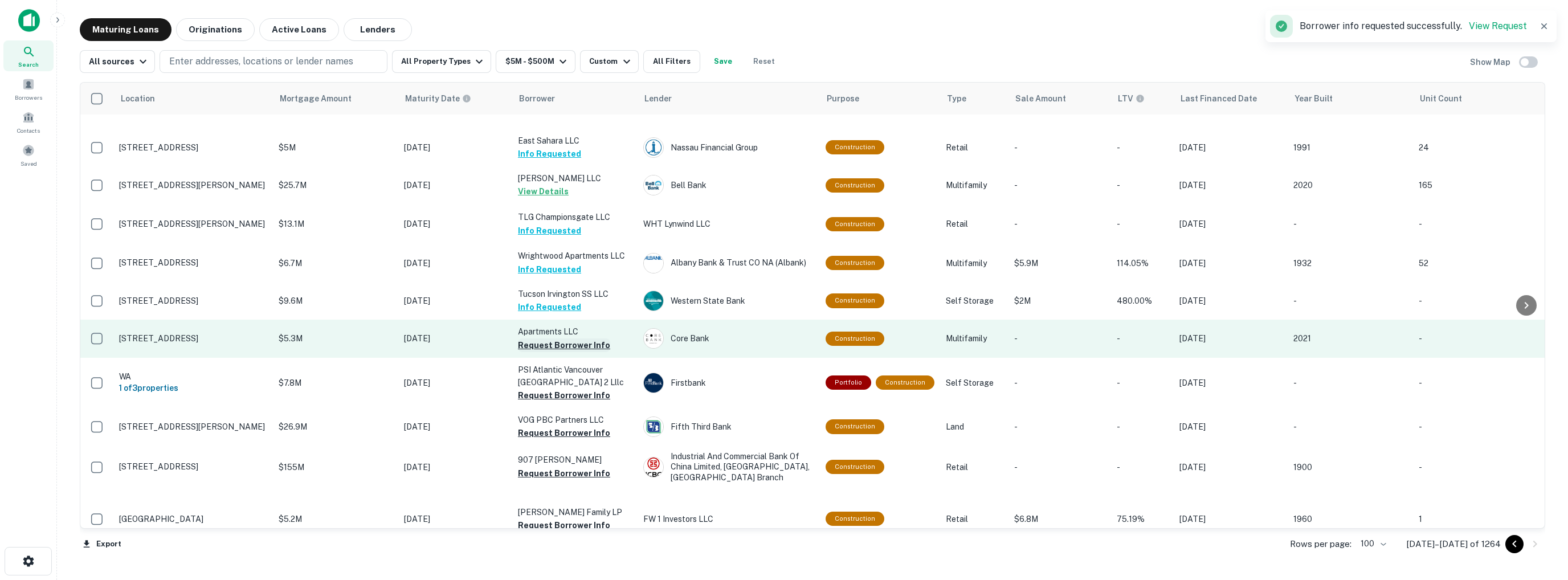
click at [570, 338] on button "Request Borrower Info" at bounding box center [564, 345] width 92 height 13
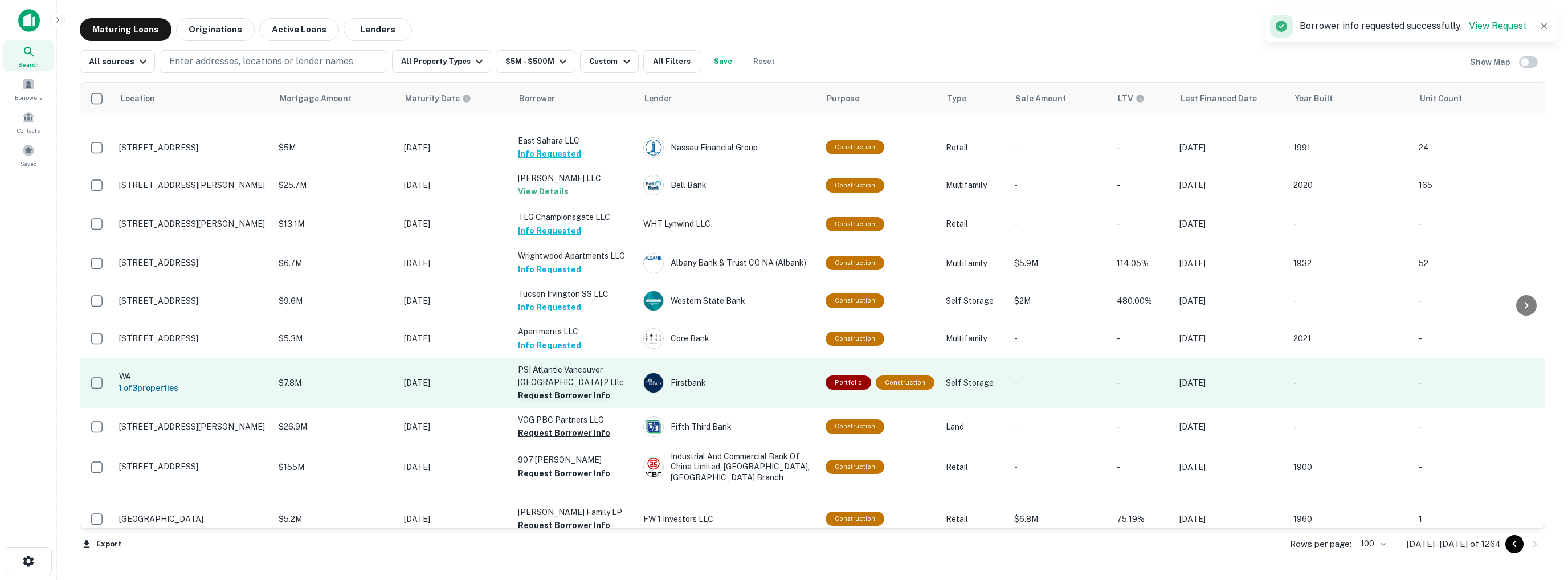
click at [563, 389] on button "Request Borrower Info" at bounding box center [564, 395] width 92 height 13
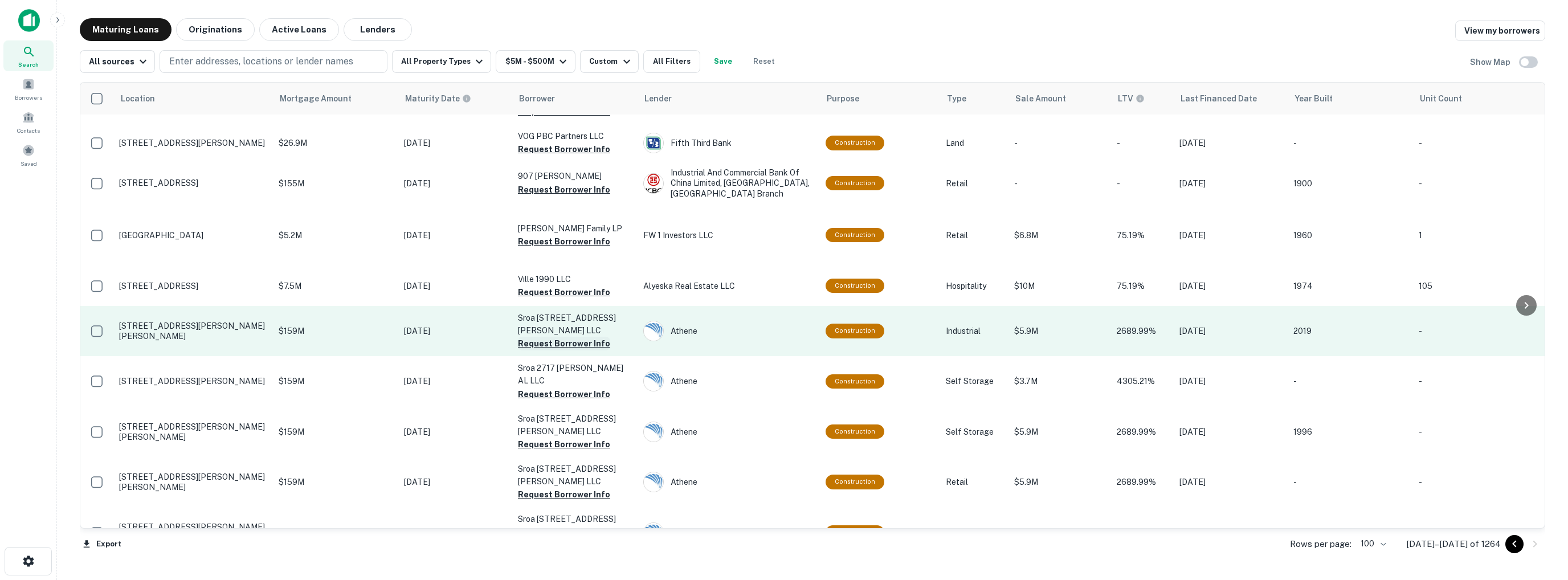
scroll to position [1955, 0]
